Goal: Information Seeking & Learning: Learn about a topic

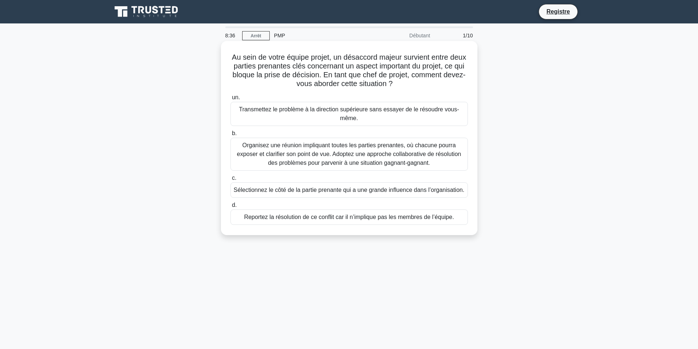
click at [358, 106] on font "Transmettez le problème à la direction supérieure sans essayer de le résoudre v…" at bounding box center [349, 113] width 220 height 15
click at [230, 100] on input "un. Transmettez le problème à la direction supérieure sans essayer de le résoud…" at bounding box center [230, 97] width 0 height 5
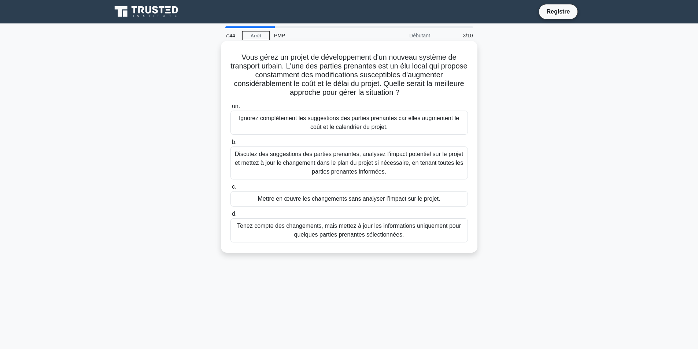
click at [362, 165] on font "Discutez des suggestions des parties prenantes, analysez l’impact potentiel sur…" at bounding box center [349, 163] width 229 height 24
click at [230, 145] on input "b. Discutez des suggestions des parties prenantes, analysez l’impact potentiel …" at bounding box center [230, 142] width 0 height 5
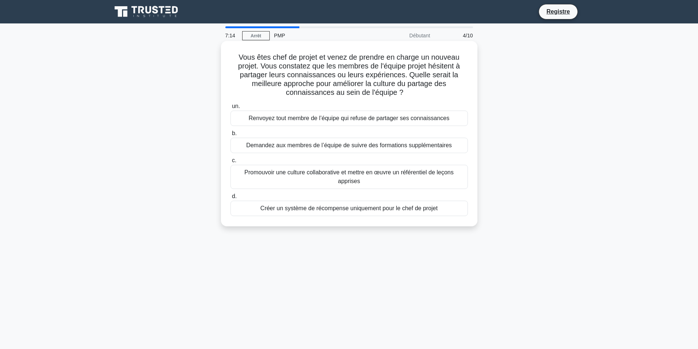
click at [362, 174] on font "Promouvoir une culture collaborative et mettre en œuvre un référentiel de leçon…" at bounding box center [348, 176] width 209 height 15
click at [230, 163] on input "c. Promouvoir une culture collaborative et mettre en œuvre un référentiel de le…" at bounding box center [230, 160] width 0 height 5
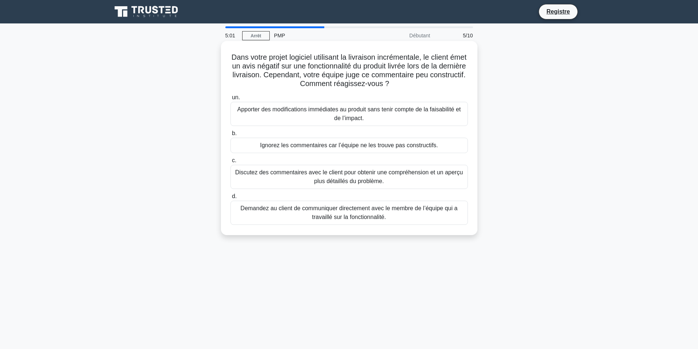
click at [346, 180] on font "Discutez des commentaires avec le client pour obtenir une compréhension et un a…" at bounding box center [349, 176] width 228 height 15
click at [230, 163] on input "c. Discutez des commentaires avec le client pour obtenir une compréhension et u…" at bounding box center [230, 160] width 0 height 5
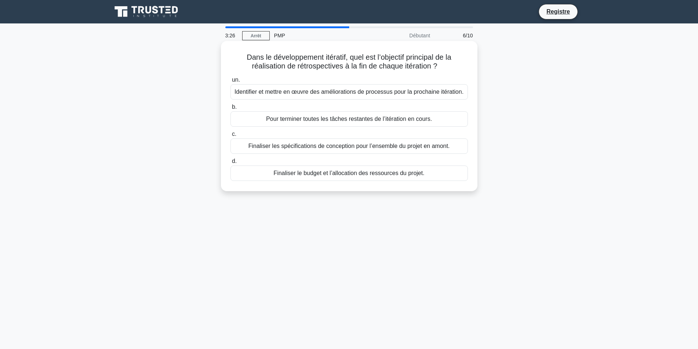
click at [351, 145] on font "Finaliser les spécifications de conception pour l’ensemble du projet en amont." at bounding box center [348, 146] width 201 height 6
click at [230, 137] on input "c. Finaliser les spécifications de conception pour l’ensemble du projet en amon…" at bounding box center [230, 134] width 0 height 5
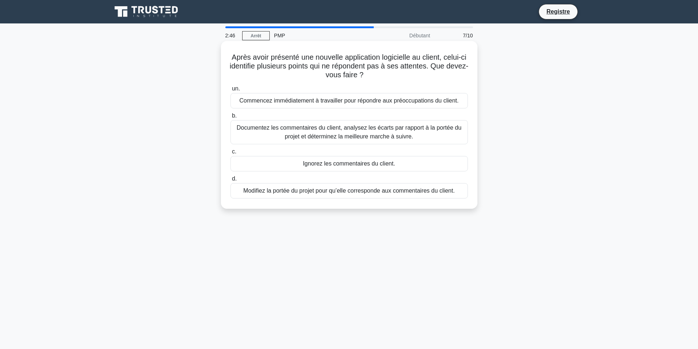
click at [376, 134] on font "Documentez les commentaires du client, analysez les écarts par rapport à la por…" at bounding box center [349, 132] width 225 height 15
click at [230, 118] on input "b. Documentez les commentaires du client, analysez les écarts par rapport à la …" at bounding box center [230, 116] width 0 height 5
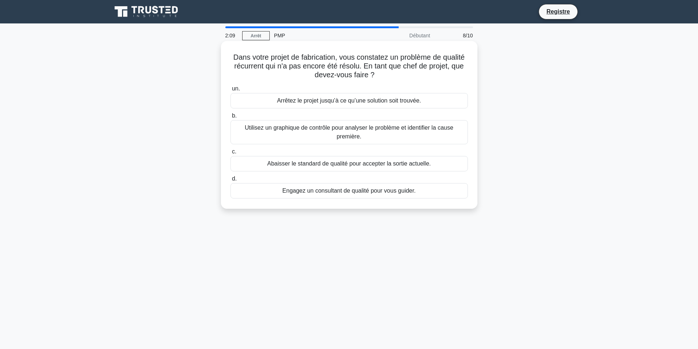
click at [380, 133] on font "Utilisez un graphique de contrôle pour analyser le problème et identifier la ca…" at bounding box center [349, 132] width 231 height 18
click at [230, 118] on input "b. Utilisez un graphique de contrôle pour analyser le problème et identifier la…" at bounding box center [230, 116] width 0 height 5
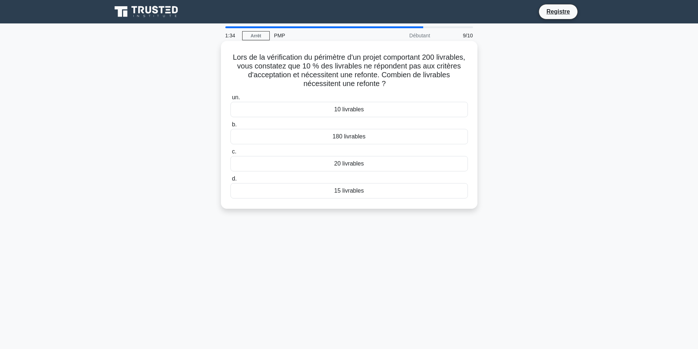
click at [356, 164] on font "20 livrables" at bounding box center [349, 163] width 30 height 6
click at [230, 154] on input "c. 20 livrables" at bounding box center [230, 151] width 0 height 5
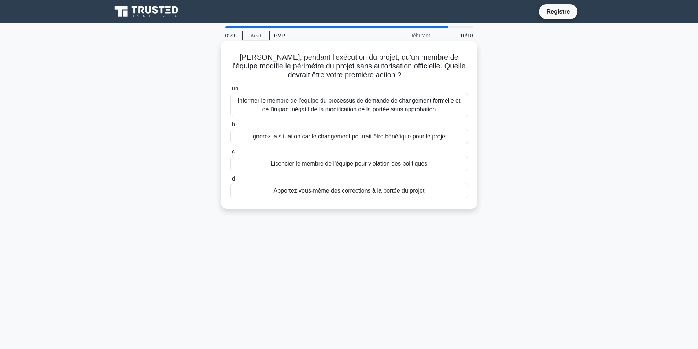
click at [298, 107] on font "Informer le membre de l'équipe du processus de demande de changement formelle e…" at bounding box center [349, 104] width 223 height 15
click at [230, 91] on input "un. Informer le membre de l'équipe du processus de demande de changement formel…" at bounding box center [230, 88] width 0 height 5
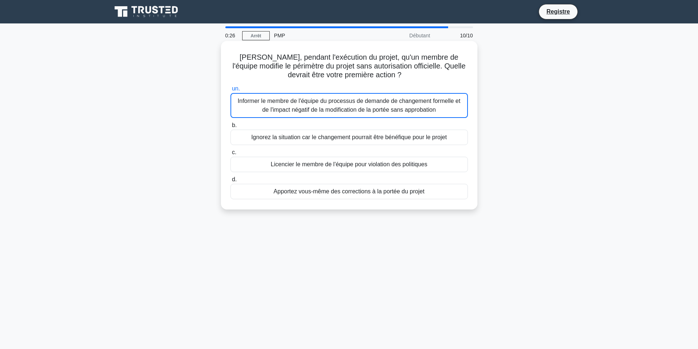
click at [322, 110] on font "Informer le membre de l'équipe du processus de demande de changement formelle e…" at bounding box center [349, 105] width 223 height 15
click at [230, 91] on input "un. Informer le membre de l'équipe du processus de demande de changement formel…" at bounding box center [230, 88] width 0 height 5
click at [322, 110] on font "Informer le membre de l'équipe du processus de demande de changement formelle e…" at bounding box center [349, 105] width 223 height 15
click at [230, 91] on input "un. Informer le membre de l'équipe du processus de demande de changement formel…" at bounding box center [230, 88] width 0 height 5
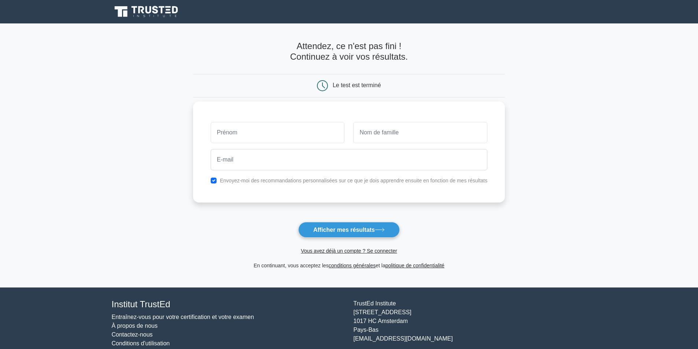
click at [242, 134] on input "text" at bounding box center [278, 132] width 134 height 21
type input "cornelia"
click at [383, 133] on input "text" at bounding box center [420, 132] width 134 height 21
type input "metou"
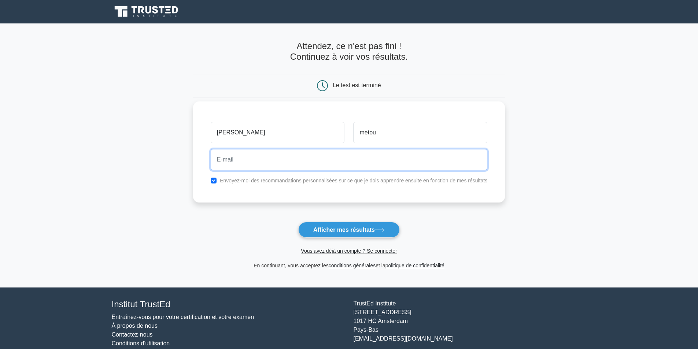
click at [234, 163] on input "email" at bounding box center [349, 159] width 276 height 21
type input "coloniae@yahoo.fr"
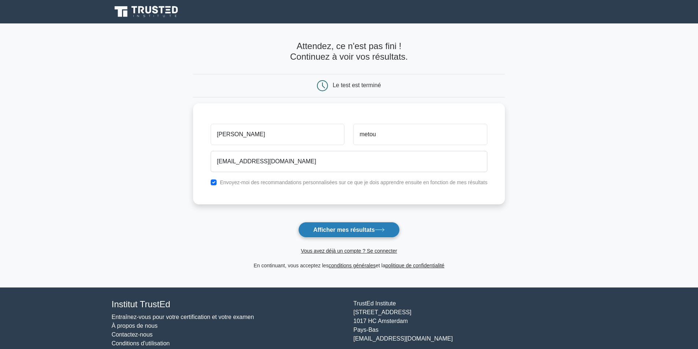
click at [326, 231] on font "Afficher mes résultats" at bounding box center [344, 230] width 62 height 6
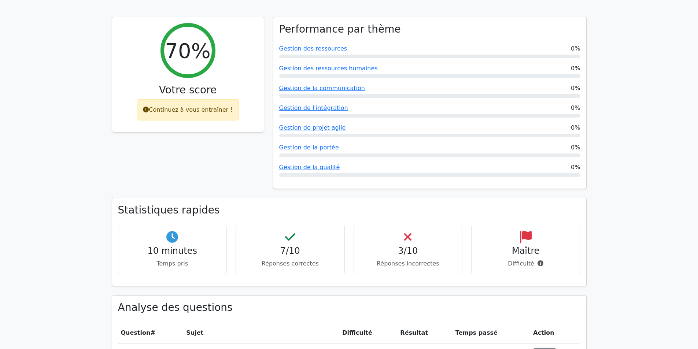
scroll to position [330, 0]
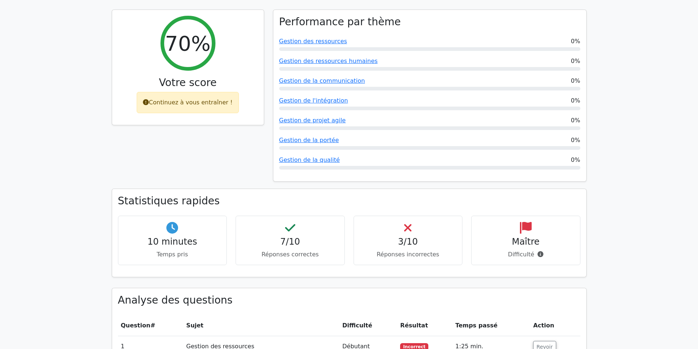
click at [409, 244] on font "3/10" at bounding box center [408, 242] width 20 height 10
click at [408, 232] on icon at bounding box center [407, 228] width 7 height 12
click at [403, 259] on p "Réponses incorrectes" at bounding box center [408, 254] width 97 height 9
click at [404, 257] on font "Réponses incorrectes" at bounding box center [407, 254] width 63 height 7
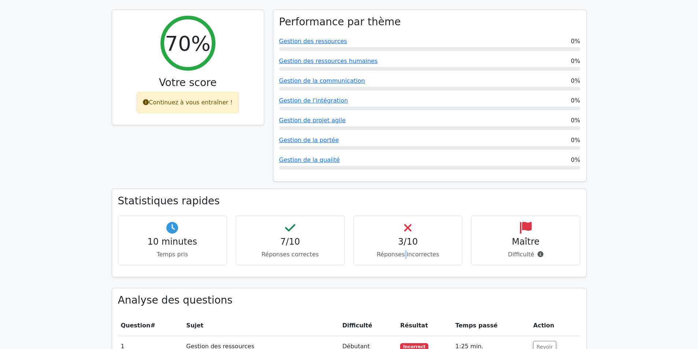
click at [404, 257] on font "Réponses incorrectes" at bounding box center [407, 254] width 63 height 7
drag, startPoint x: 406, startPoint y: 254, endPoint x: 438, endPoint y: 256, distance: 31.9
click at [409, 253] on font "Réponses incorrectes" at bounding box center [407, 254] width 63 height 7
click at [442, 255] on p "Réponses incorrectes" at bounding box center [408, 254] width 97 height 9
click at [423, 251] on font "Réponses incorrectes" at bounding box center [407, 254] width 63 height 7
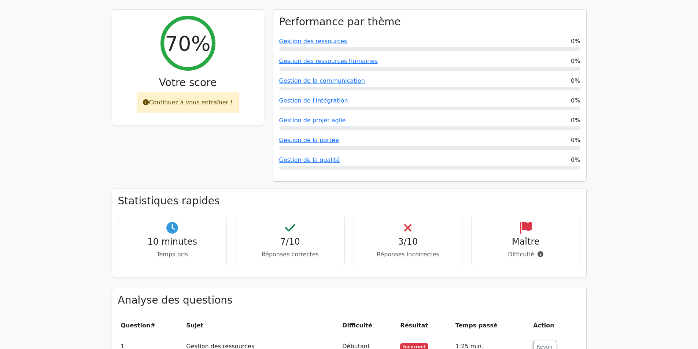
click at [415, 235] on div "3/10 Réponses incorrectes" at bounding box center [407, 240] width 109 height 49
click at [411, 233] on icon at bounding box center [407, 228] width 7 height 12
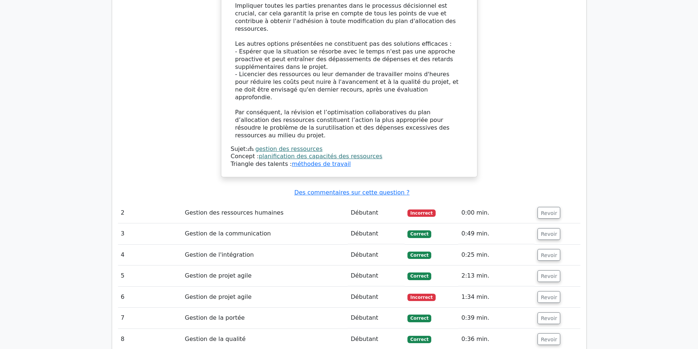
scroll to position [989, 0]
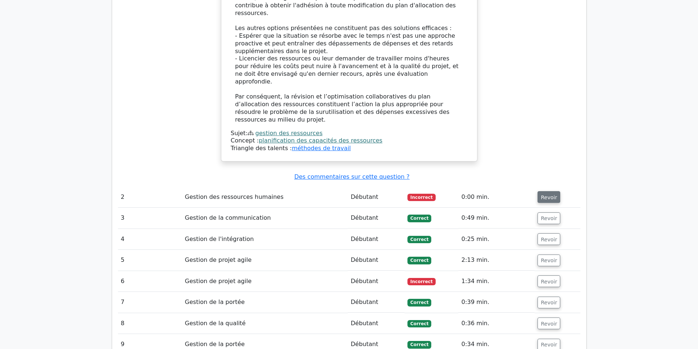
click at [546, 194] on font "Revoir" at bounding box center [549, 197] width 16 height 6
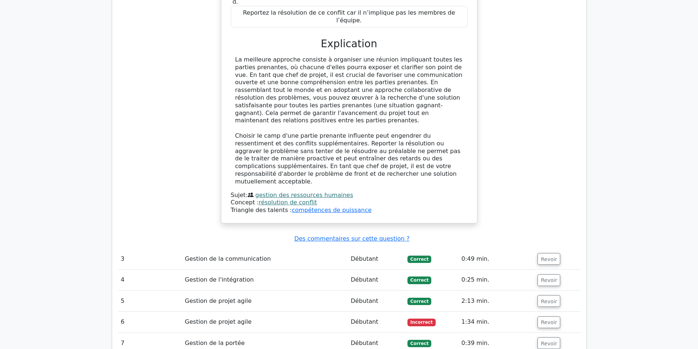
scroll to position [1392, 0]
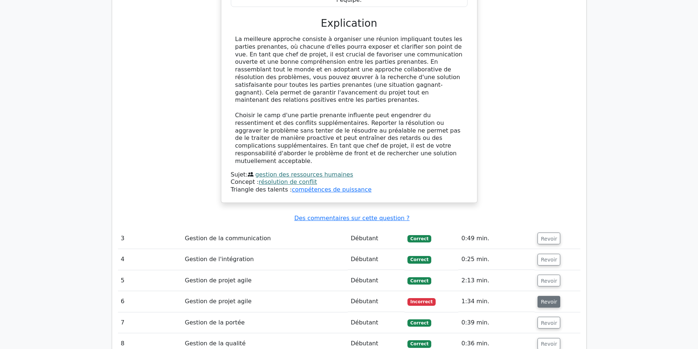
click at [543, 299] on font "Revoir" at bounding box center [549, 302] width 16 height 6
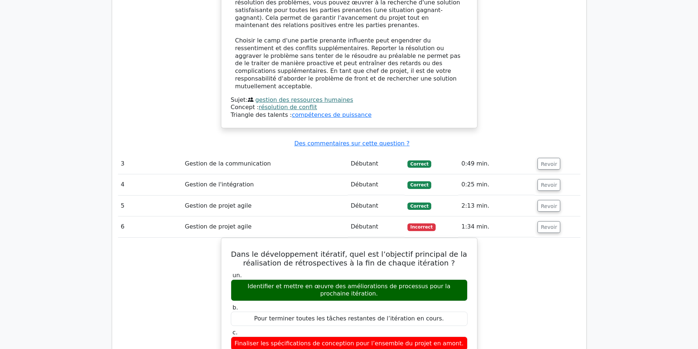
scroll to position [1428, 0]
